Goal: Task Accomplishment & Management: Use online tool/utility

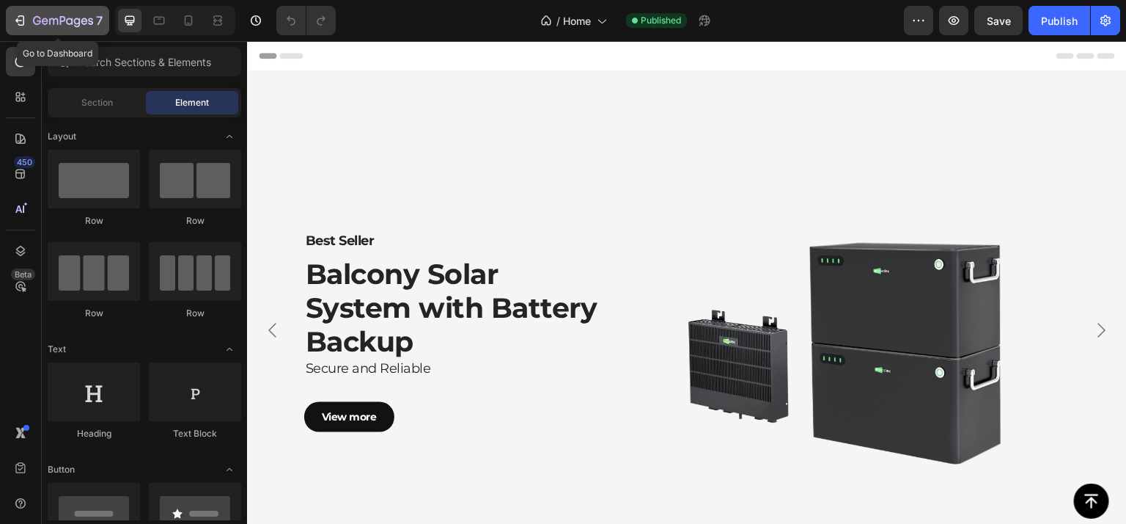
click at [79, 15] on icon "button" at bounding box center [63, 21] width 60 height 12
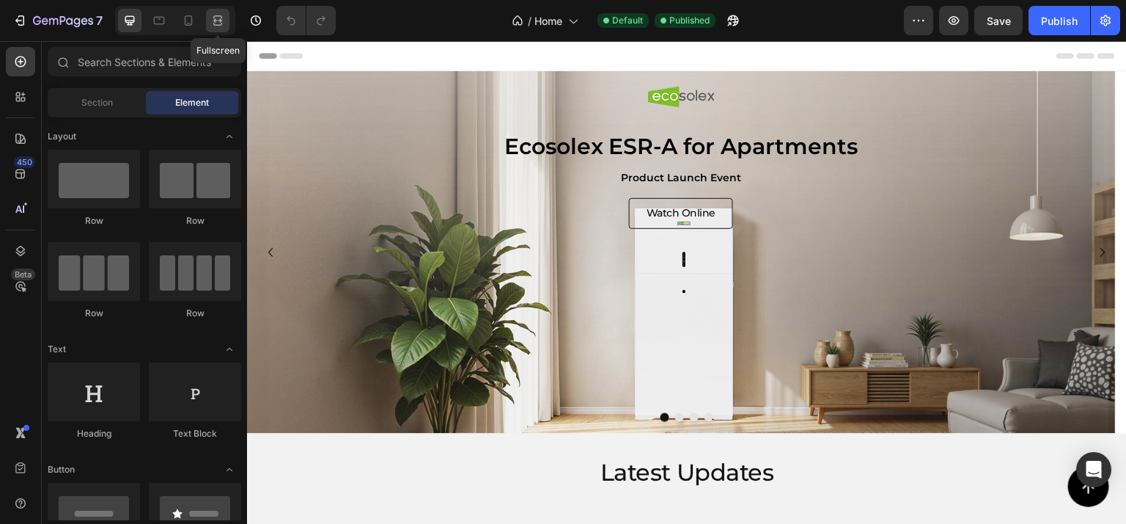
click at [216, 18] on icon at bounding box center [217, 20] width 15 height 15
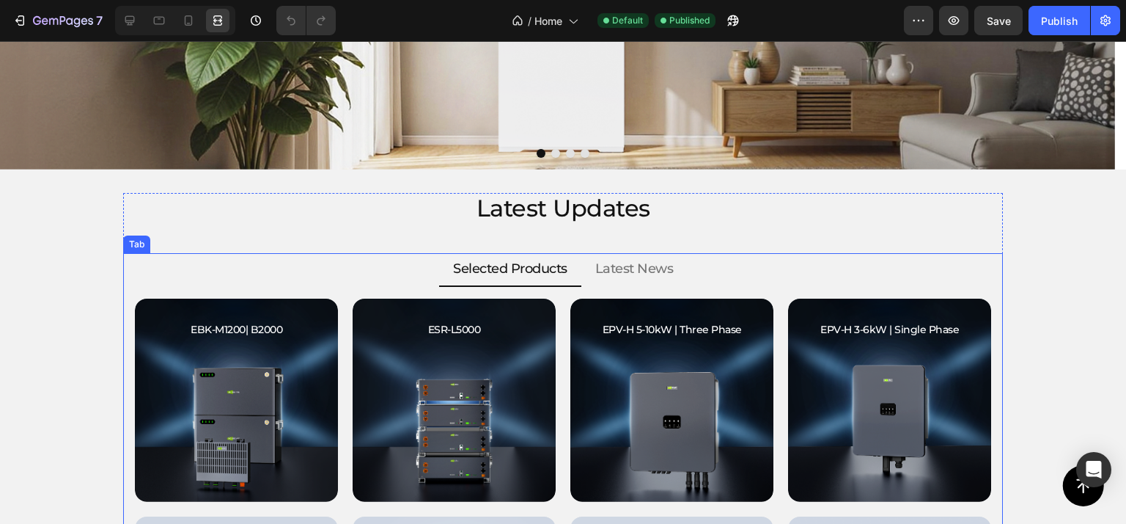
scroll to position [147, 0]
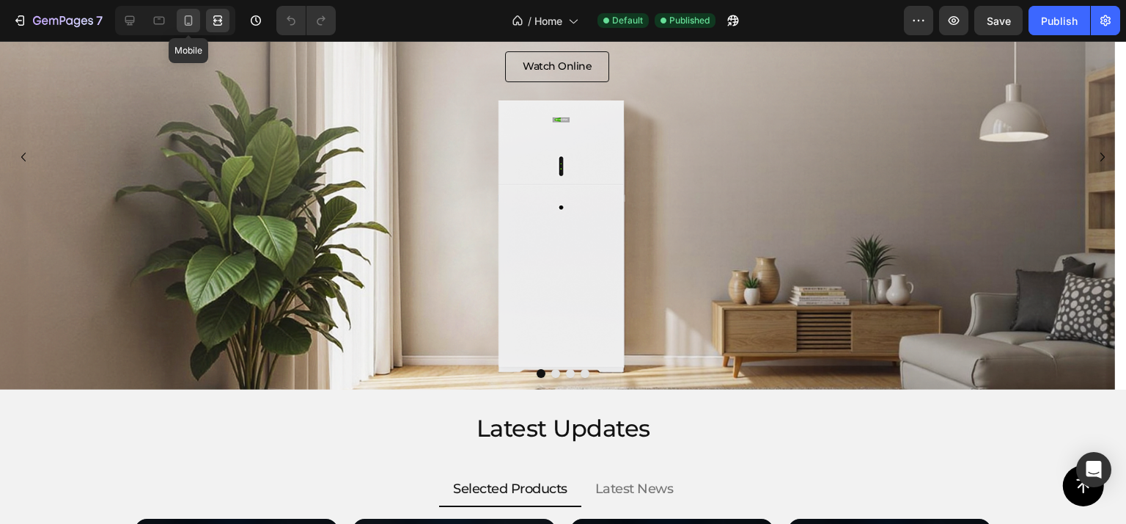
click at [186, 20] on icon at bounding box center [188, 20] width 15 height 15
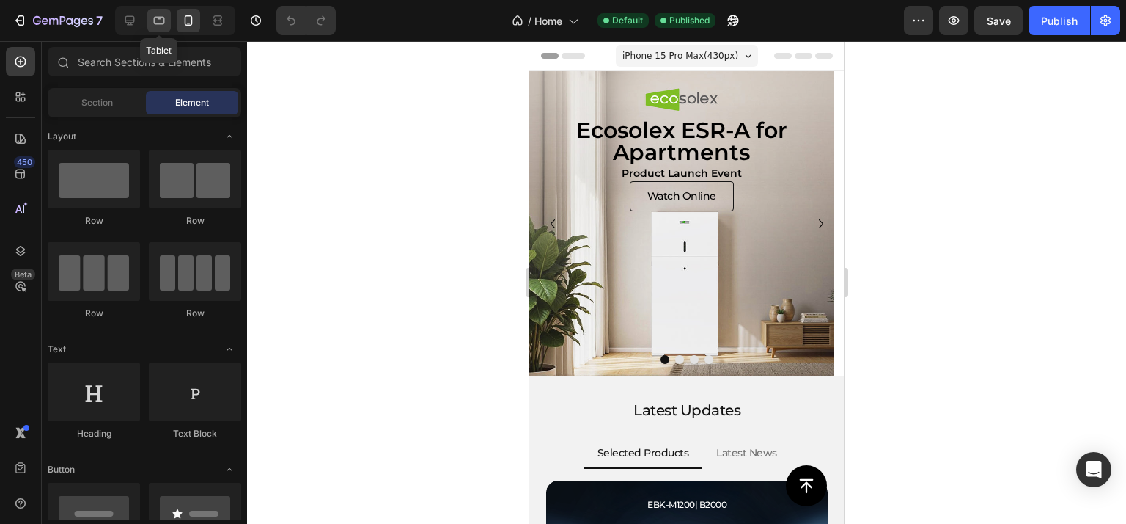
click at [162, 20] on icon at bounding box center [159, 20] width 15 height 15
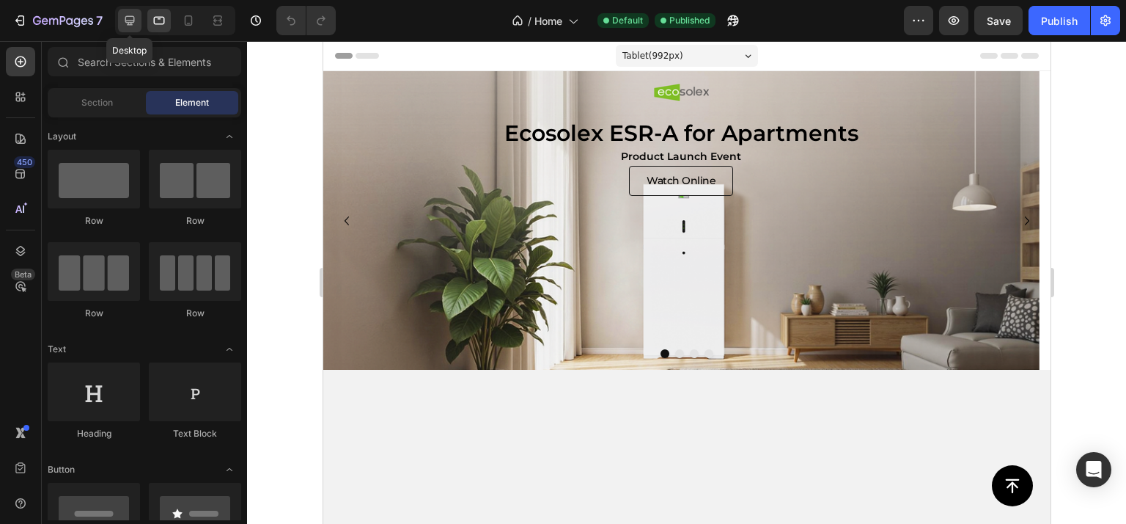
click at [135, 12] on div at bounding box center [129, 20] width 23 height 23
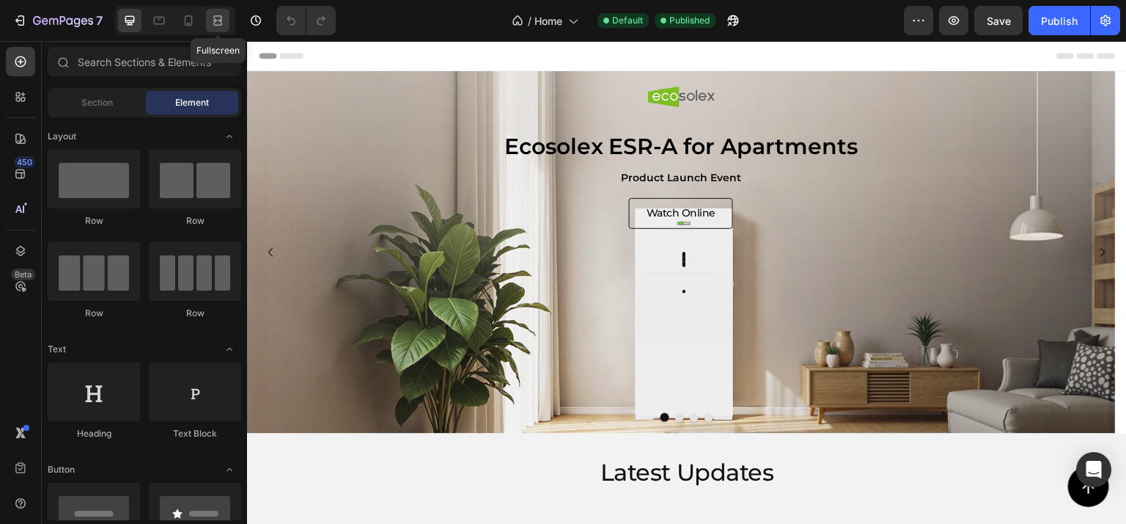
click at [215, 17] on icon at bounding box center [217, 20] width 15 height 15
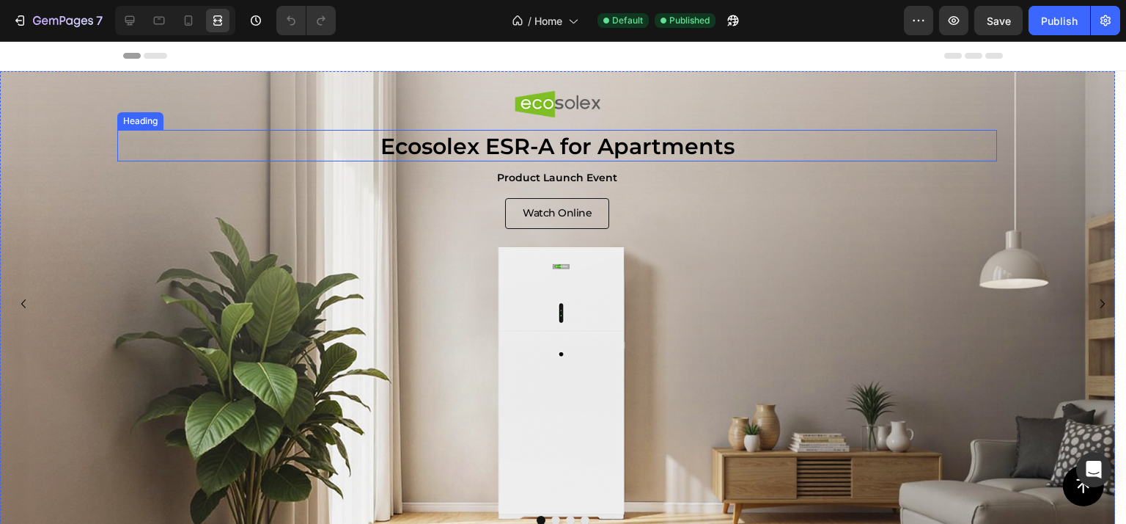
click at [444, 143] on span "Ecosolex ESR-A for Apartments" at bounding box center [558, 146] width 354 height 27
click at [457, 142] on span "Ecosolex ESR-A for Apartments" at bounding box center [558, 146] width 354 height 27
click at [475, 143] on span "Ecosolex ESR-A for Apartments" at bounding box center [558, 146] width 354 height 27
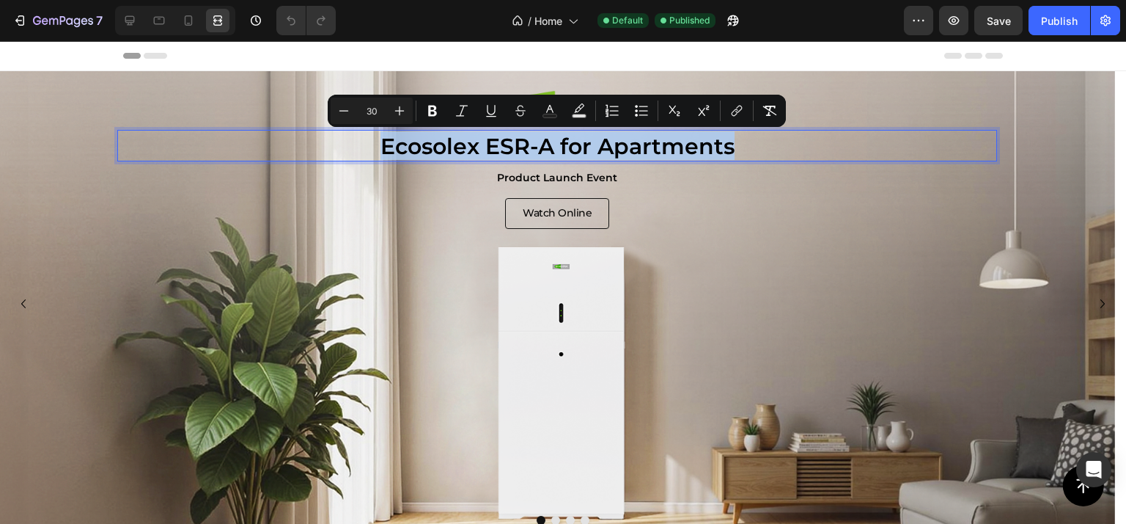
drag, startPoint x: 380, startPoint y: 146, endPoint x: 735, endPoint y: 146, distance: 355.0
click at [735, 146] on p "Ecosolex ESR-A for Apartments" at bounding box center [557, 145] width 877 height 29
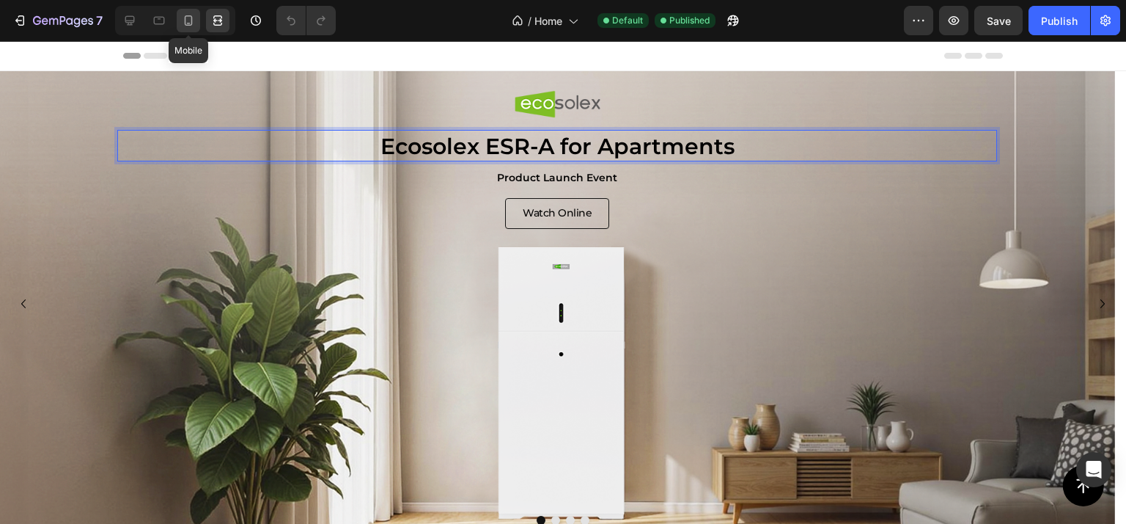
click at [190, 22] on icon at bounding box center [188, 20] width 15 height 15
type input "30"
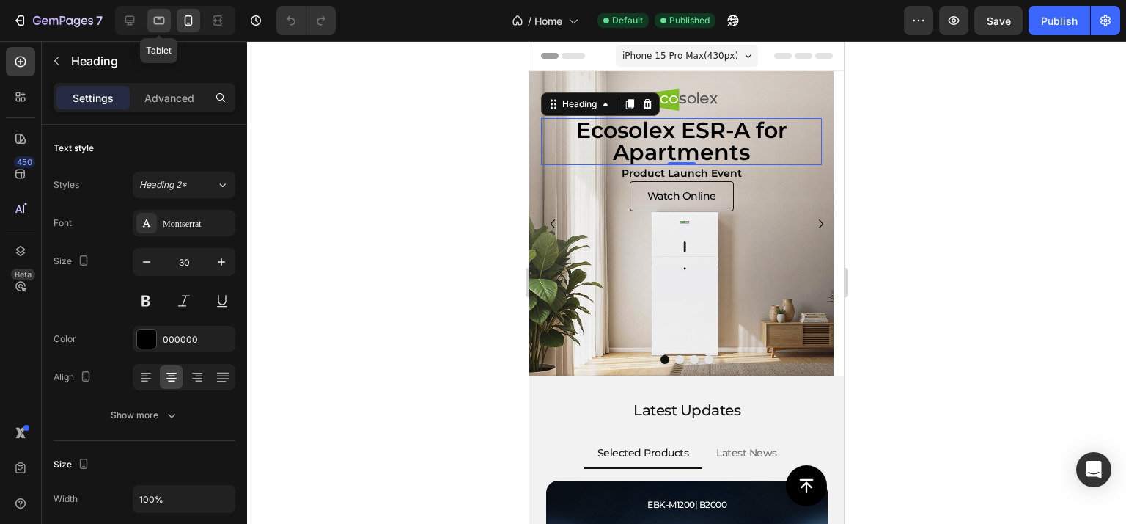
scroll to position [26, 0]
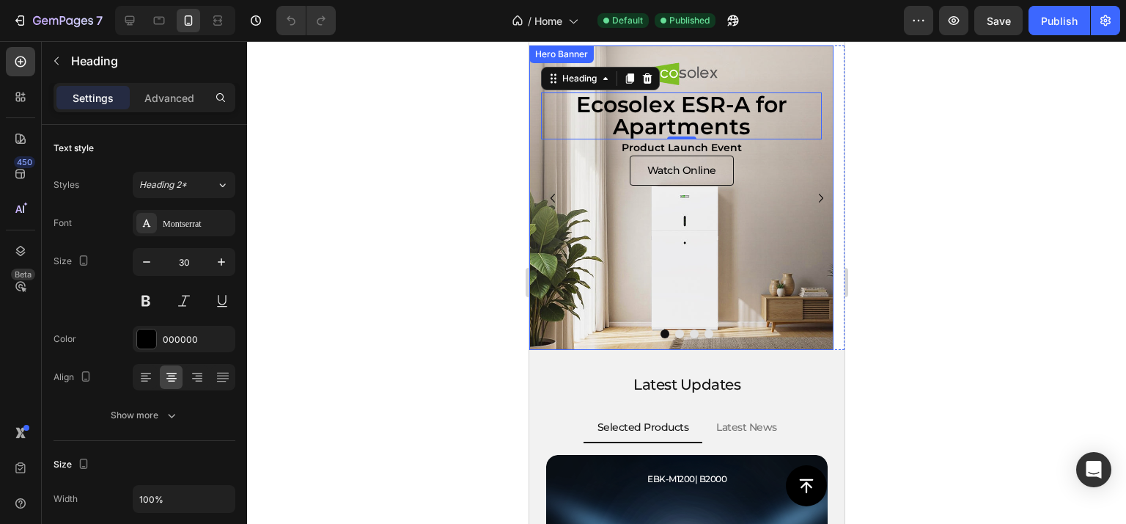
click at [744, 70] on div "⁠⁠⁠⁠⁠⁠⁠ Ecosolex ESR-A for Apartments Heading 8 Product Launch Event Text Block…" at bounding box center [680, 121] width 281 height 128
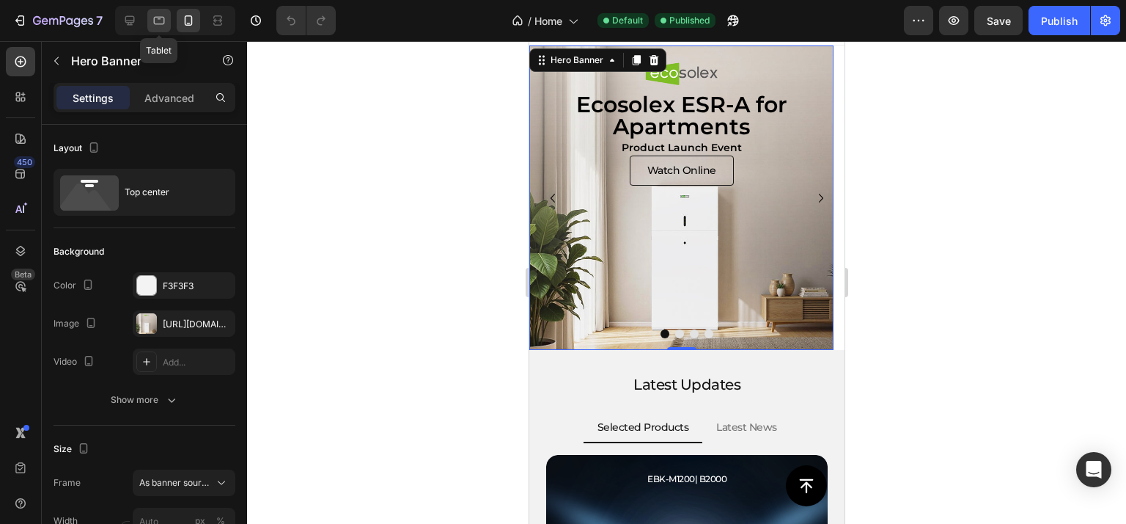
click at [154, 20] on icon at bounding box center [159, 21] width 11 height 8
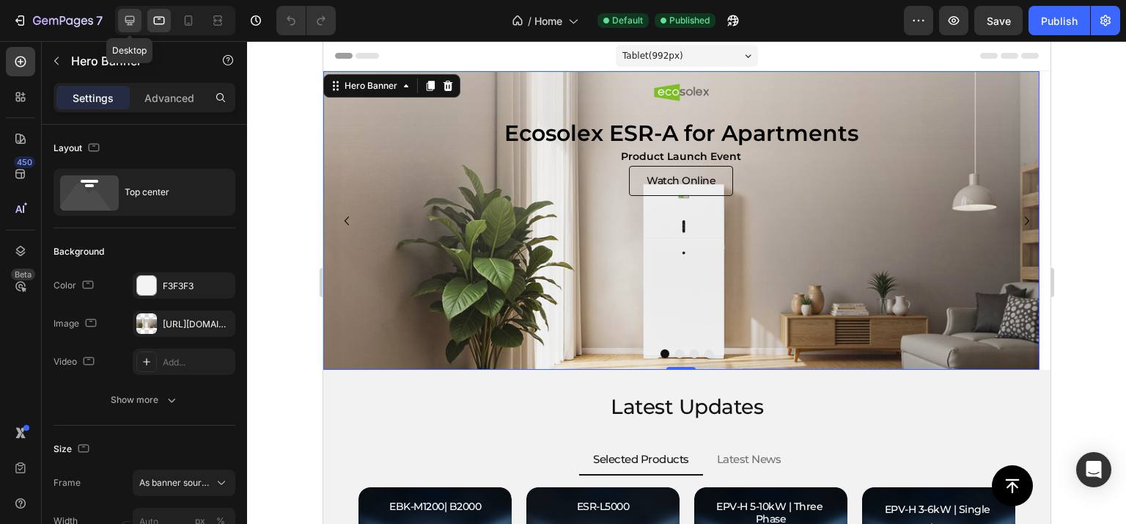
click at [132, 21] on icon at bounding box center [129, 20] width 15 height 15
type input "1200"
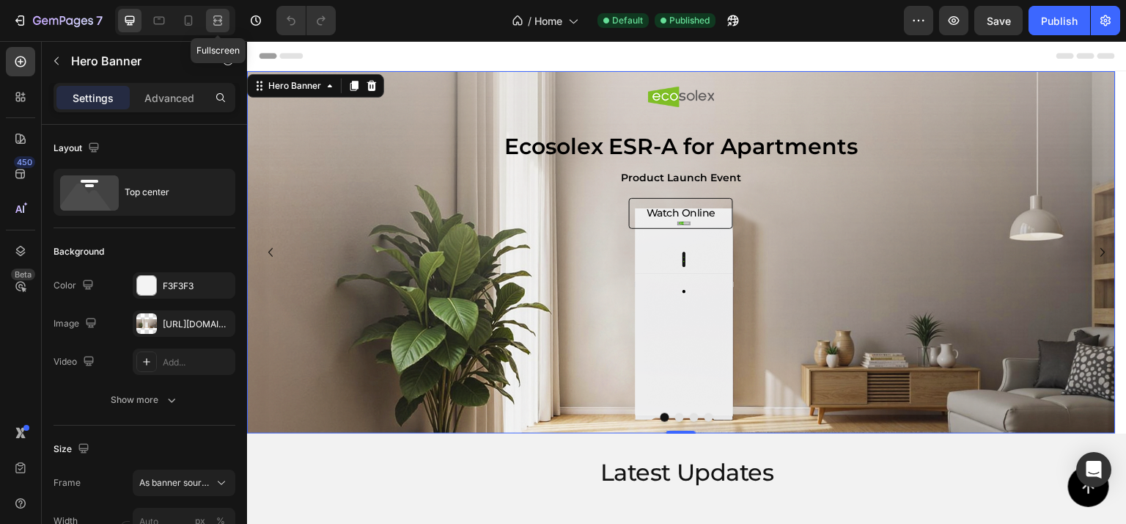
click at [228, 15] on div at bounding box center [217, 20] width 23 height 23
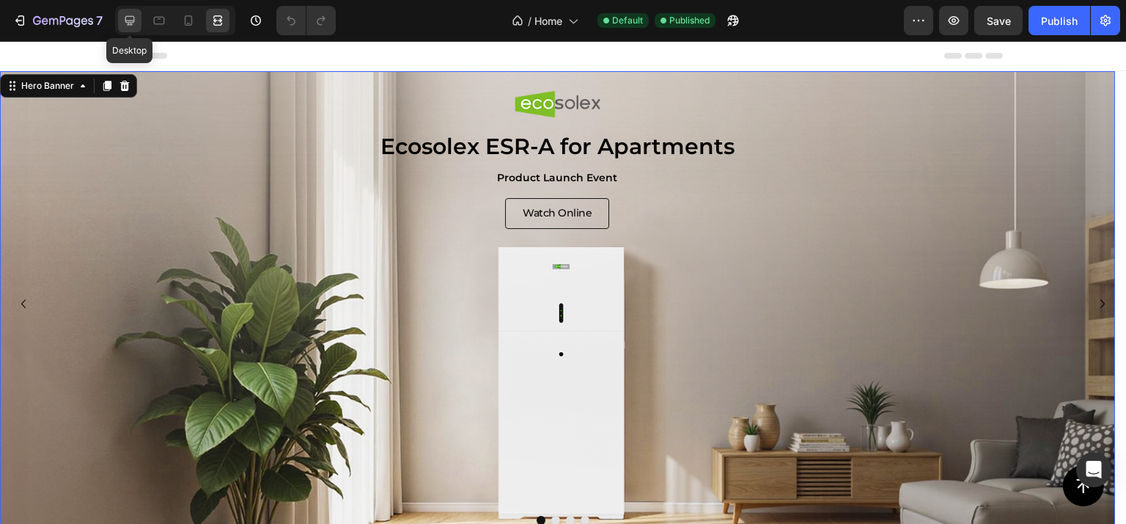
click at [129, 26] on icon at bounding box center [129, 20] width 15 height 15
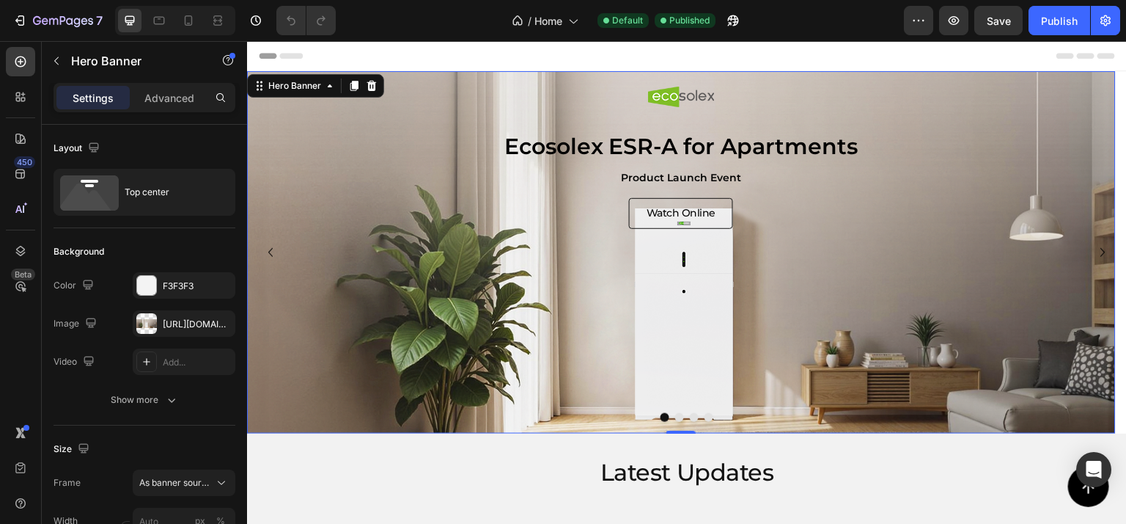
click at [434, 100] on div "⁠⁠⁠⁠⁠⁠⁠ Ecosolex ESR-A for Apartments Heading Product Launch Event Text Block W…" at bounding box center [681, 162] width 869 height 134
click at [97, 14] on p "7" at bounding box center [99, 21] width 7 height 18
